Goal: Register for event/course

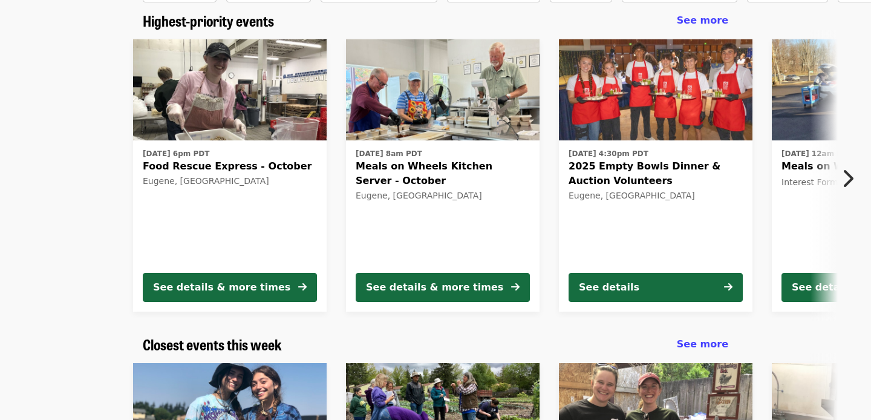
scroll to position [99, 0]
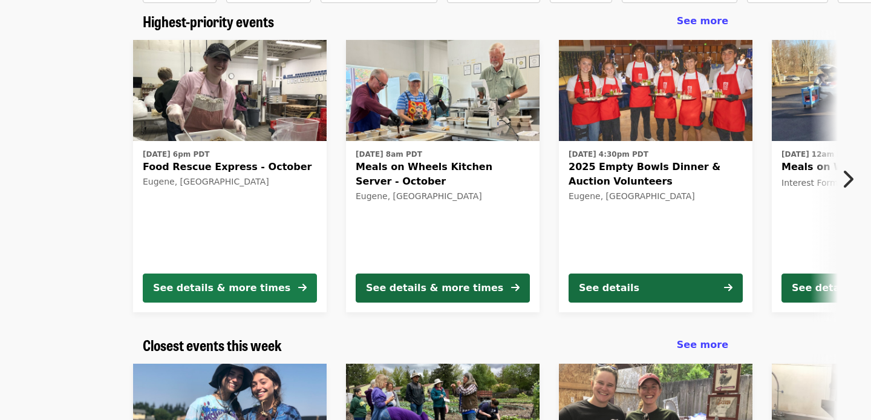
click at [249, 290] on div "See details & more times" at bounding box center [221, 288] width 137 height 15
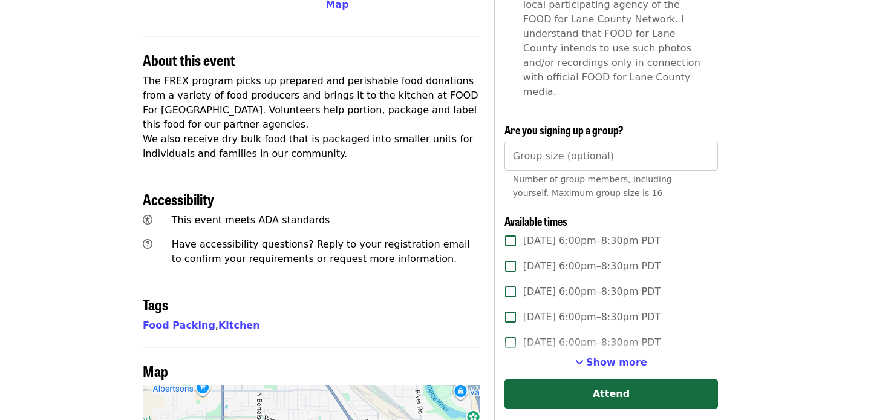
scroll to position [410, 0]
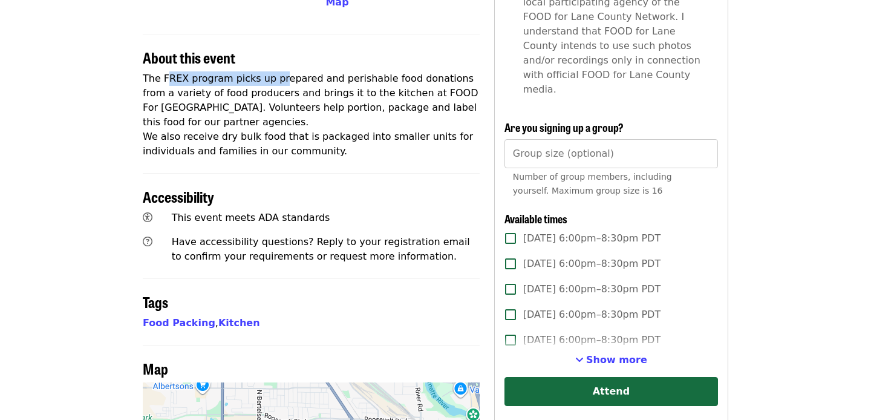
drag, startPoint x: 168, startPoint y: 34, endPoint x: 300, endPoint y: 34, distance: 131.9
click at [296, 71] on p "The FREX program picks up prepared and perishable food donations from a variety…" at bounding box center [311, 114] width 337 height 87
click at [302, 71] on p "The FREX program picks up prepared and perishable food donations from a variety…" at bounding box center [311, 114] width 337 height 87
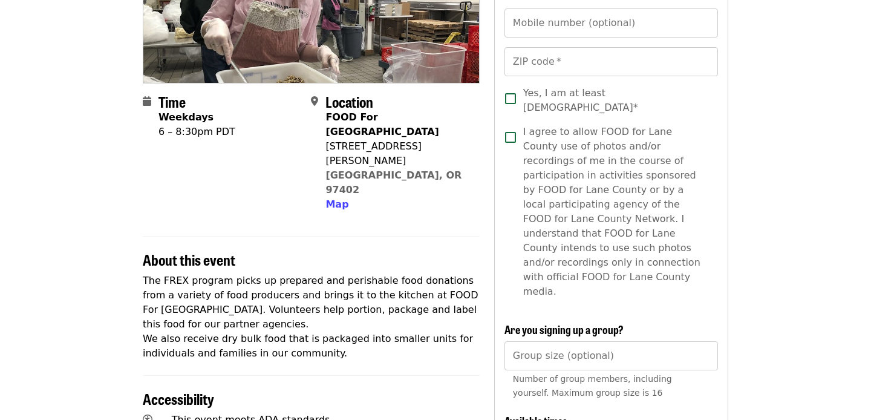
scroll to position [215, 0]
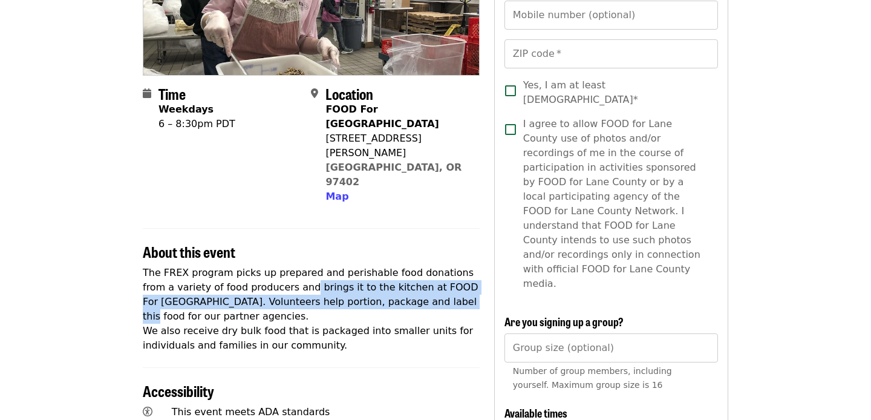
drag, startPoint x: 272, startPoint y: 248, endPoint x: 416, endPoint y: 254, distance: 144.1
click at [410, 266] on p "The FREX program picks up prepared and perishable food donations from a variety…" at bounding box center [311, 309] width 337 height 87
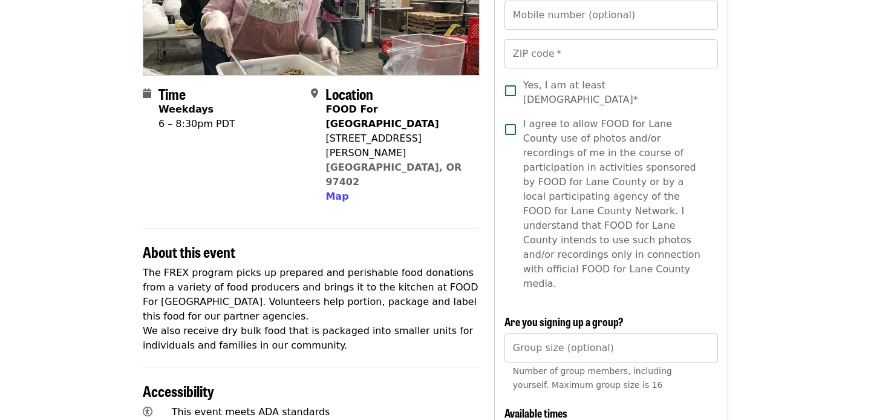
click at [438, 266] on p "The FREX program picks up prepared and perishable food donations from a variety…" at bounding box center [311, 309] width 337 height 87
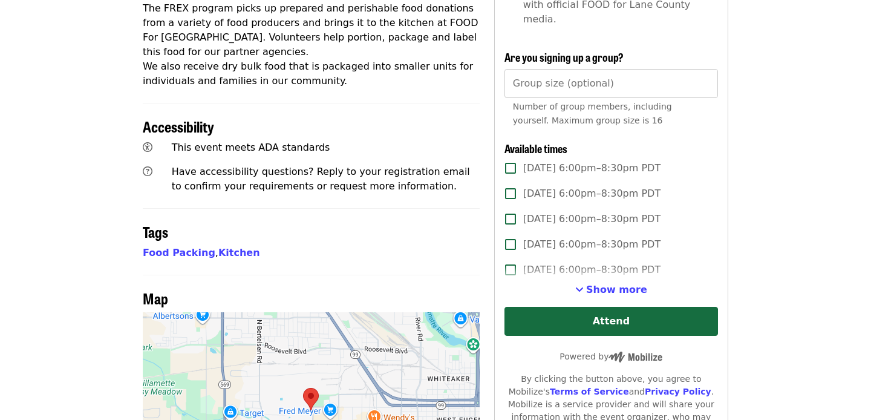
scroll to position [483, 0]
